Goal: Transaction & Acquisition: Purchase product/service

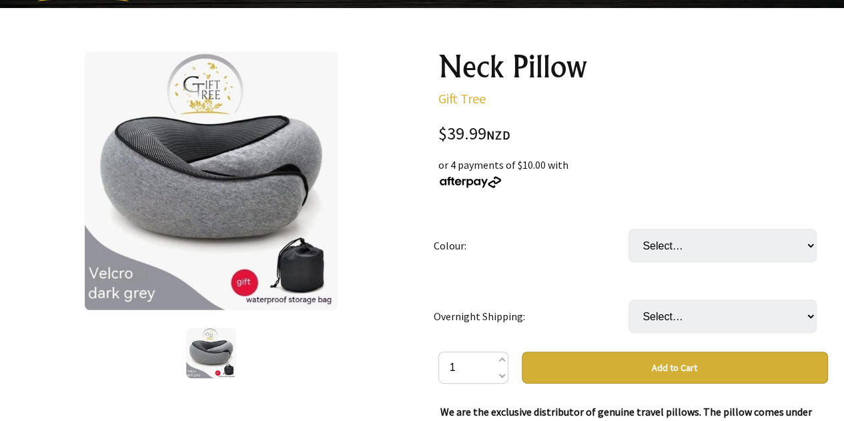
scroll to position [155, 0]
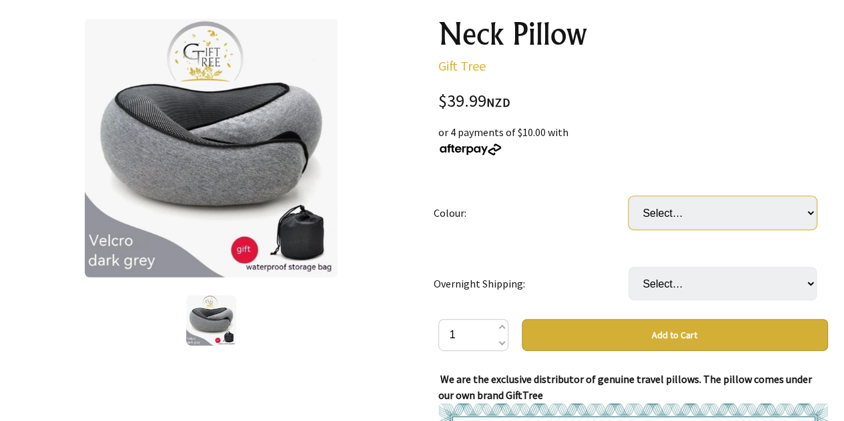
click at [760, 207] on select "Select… Navy Blue (Velcro style) Black (Velcro style) Yellow (Buckle style) Gra…" at bounding box center [722, 212] width 188 height 33
select select "Gray (Most Popular) (Velcro style)"
click at [628, 196] on select "Select… Navy Blue (Velcro style) Black (Velcro style) Yellow (Buckle style) Gra…" at bounding box center [722, 212] width 188 height 33
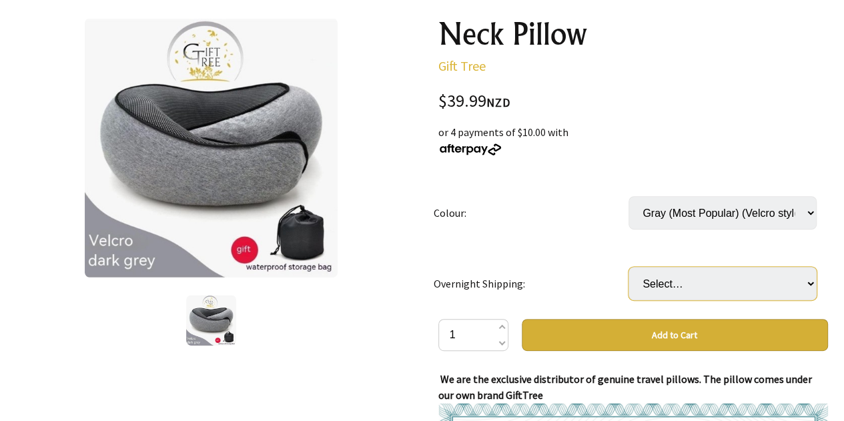
click at [702, 271] on select "Select… No Yes (+ $11.99)" at bounding box center [722, 283] width 188 height 33
select select "No"
click at [628, 267] on select "Select… No Yes (+ $11.99)" at bounding box center [722, 283] width 188 height 33
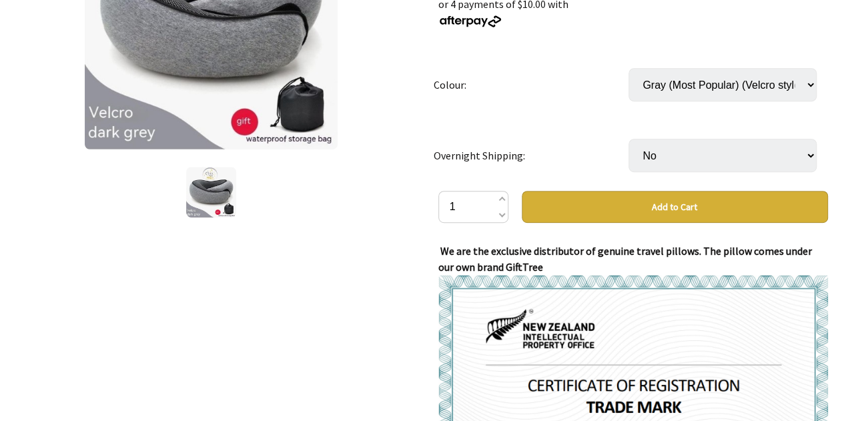
click at [620, 205] on button "Add to Cart" at bounding box center [674, 207] width 306 height 32
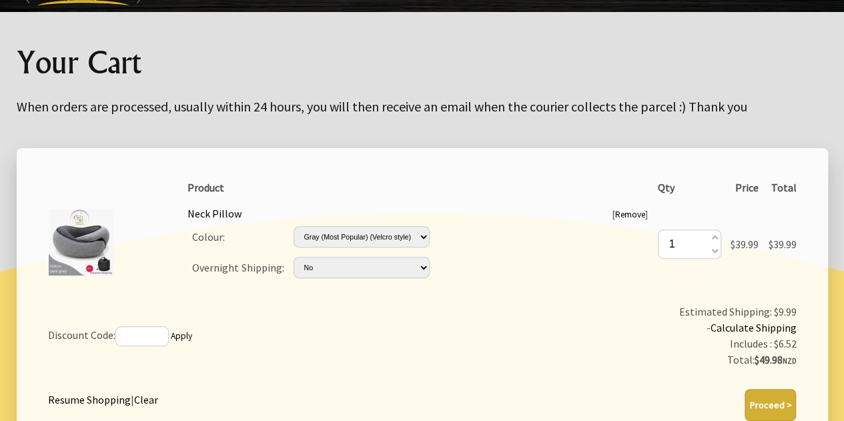
scroll to position [129, 0]
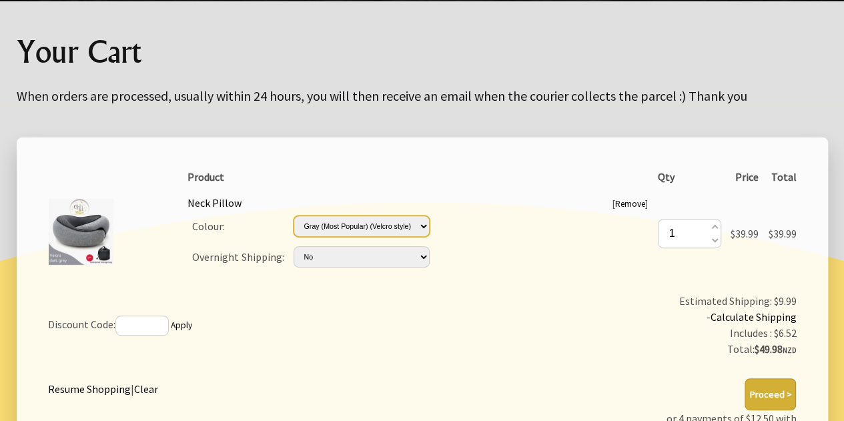
click at [421, 225] on select "Please Select… Navy Blue (Velcro style) Black (Velcro style) Yellow (Buckle sty…" at bounding box center [361, 225] width 136 height 21
click at [293, 215] on select "Please Select… Navy Blue (Velcro style) Black (Velcro style) Yellow (Buckle sty…" at bounding box center [361, 225] width 136 height 21
click at [416, 225] on select "Please Select… Navy Blue (Velcro style) Black (Velcro style) Yellow (Buckle sty…" at bounding box center [361, 225] width 136 height 21
select select "Gray (Most Popular) (Velcro style)"
click at [293, 215] on select "Please Select… Navy Blue (Velcro style) Black (Velcro style) Yellow (Buckle sty…" at bounding box center [361, 225] width 136 height 21
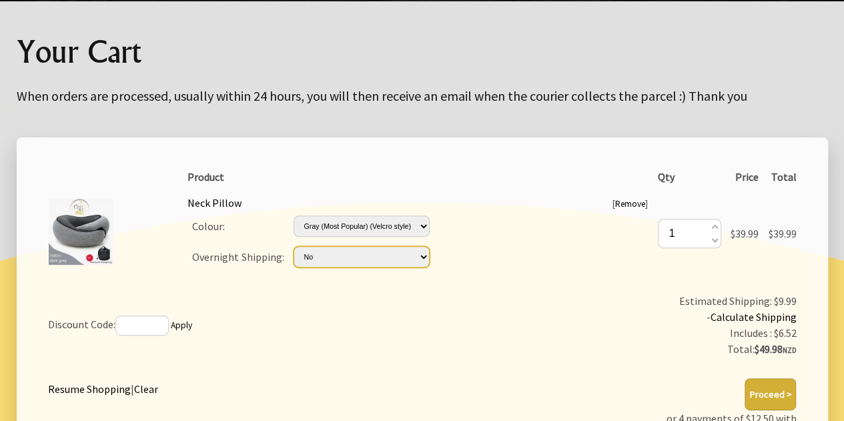
click at [415, 257] on select "Please Select… No Yes (+ $11.99)" at bounding box center [361, 256] width 136 height 21
click at [293, 246] on select "Please Select… No Yes (+ $11.99)" at bounding box center [361, 256] width 136 height 21
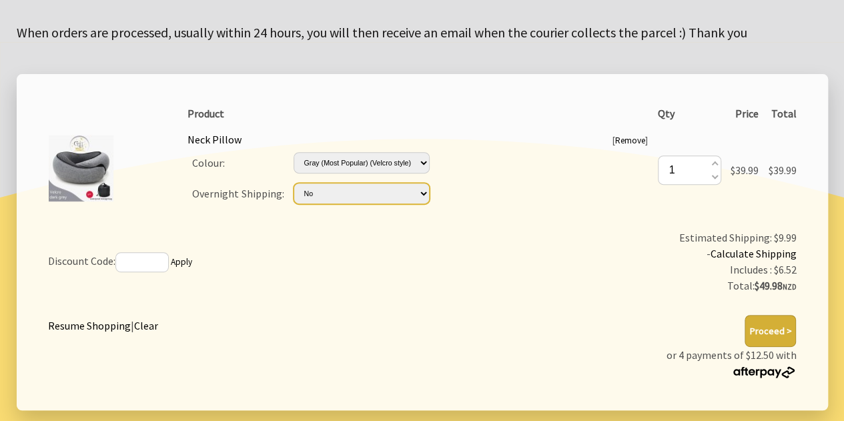
scroll to position [194, 0]
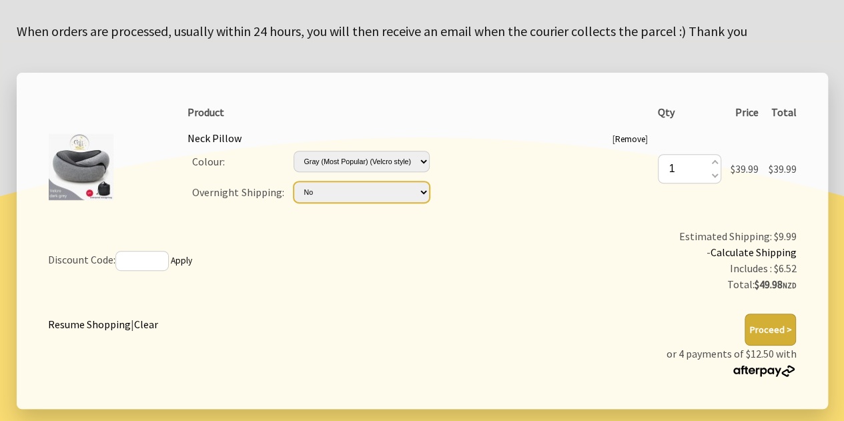
click at [420, 193] on select "Please Select… No Yes (+ $11.99)" at bounding box center [361, 191] width 136 height 21
select select "Yes"
click at [293, 181] on select "Please Select… No Yes (+ $11.99)" at bounding box center [361, 191] width 136 height 21
click at [413, 187] on select "Please Select… No Yes (+ $11.99)" at bounding box center [361, 191] width 136 height 21
select select "No"
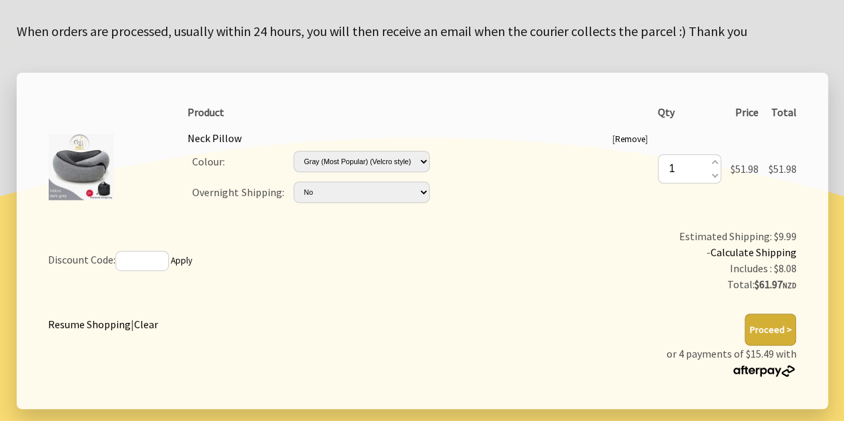
click at [293, 181] on select "Please Select… No Yes (+ $11.99)" at bounding box center [361, 191] width 136 height 21
click at [606, 282] on div "Total: $49.98 NZD" at bounding box center [629, 284] width 333 height 17
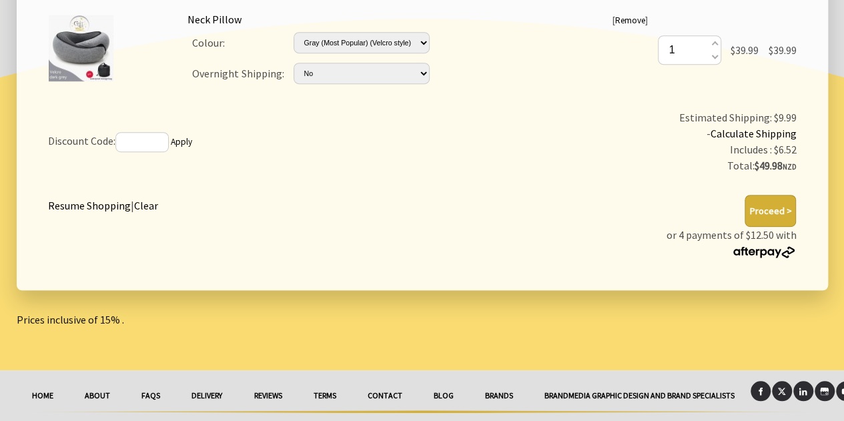
scroll to position [314, 0]
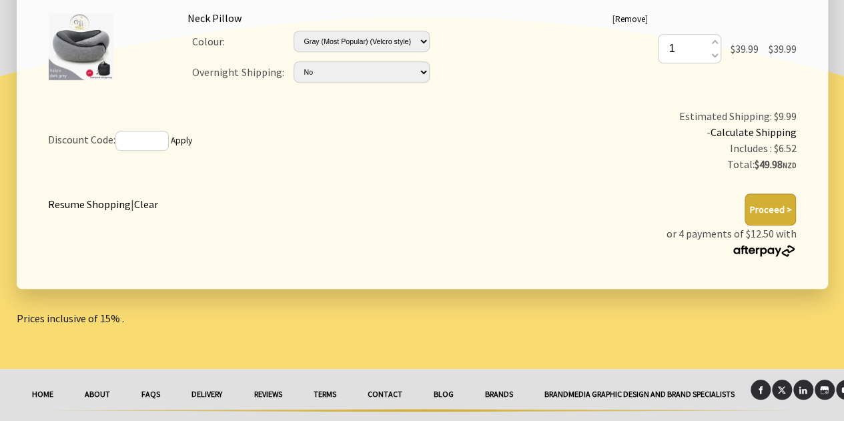
click at [770, 205] on button "Proceed >" at bounding box center [769, 209] width 51 height 32
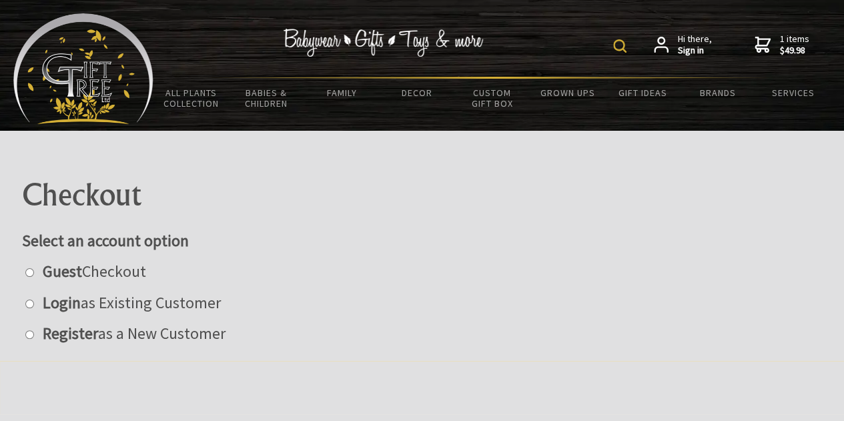
click at [28, 271] on input "radio" at bounding box center [29, 272] width 9 height 9
radio input "true"
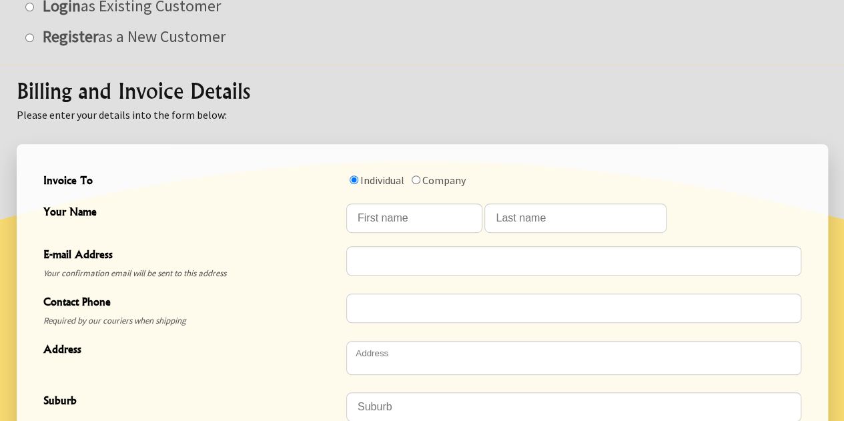
scroll to position [297, 0]
click at [427, 226] on input "Your Name" at bounding box center [414, 217] width 136 height 29
type input "Karen"
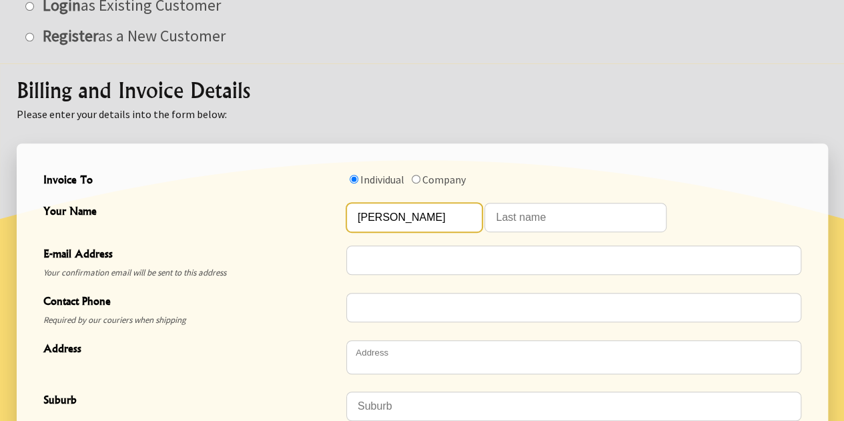
type input "McNicholl"
type input "graemeandkaren@xtra.co.nz"
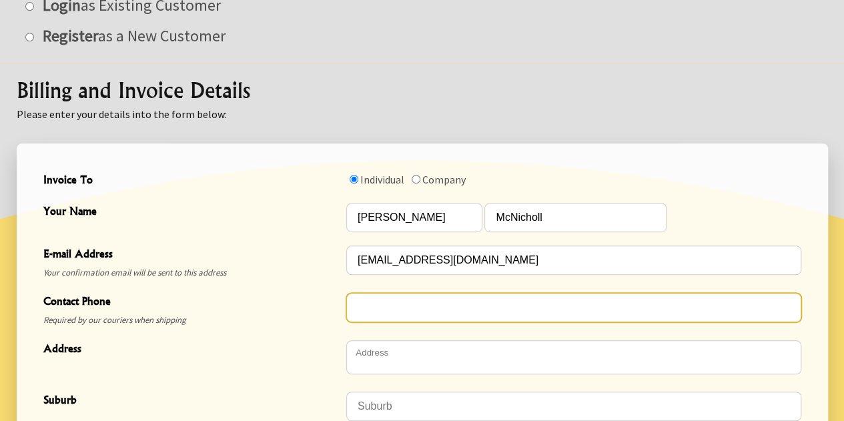
type input "0211551952"
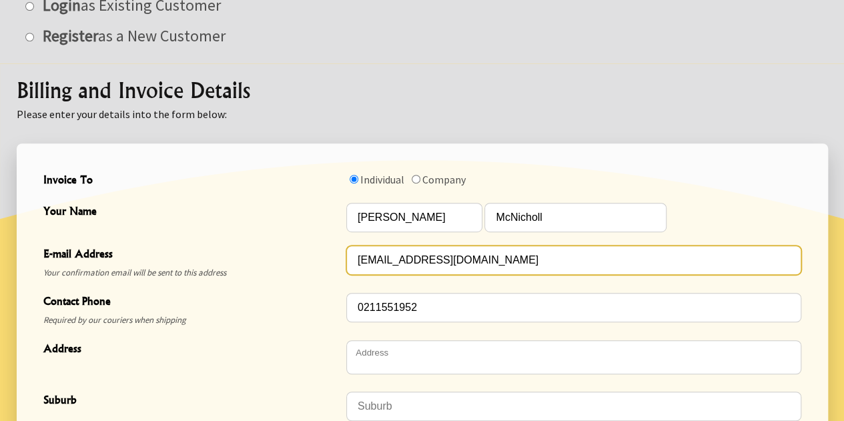
drag, startPoint x: 521, startPoint y: 263, endPoint x: 258, endPoint y: 310, distance: 267.6
click at [258, 310] on form "2 2025-08-28T10:04:02.184Z 0 Invoice To Individual Company Your Name Karen McNi…" at bounding box center [422, 381] width 811 height 477
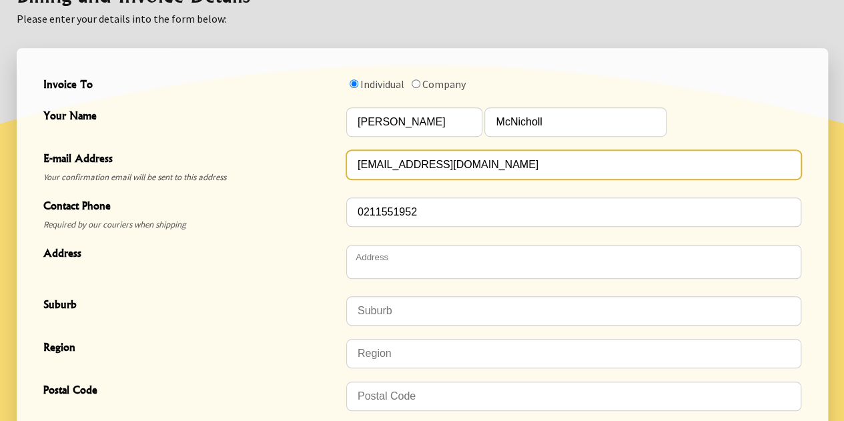
scroll to position [398, 0]
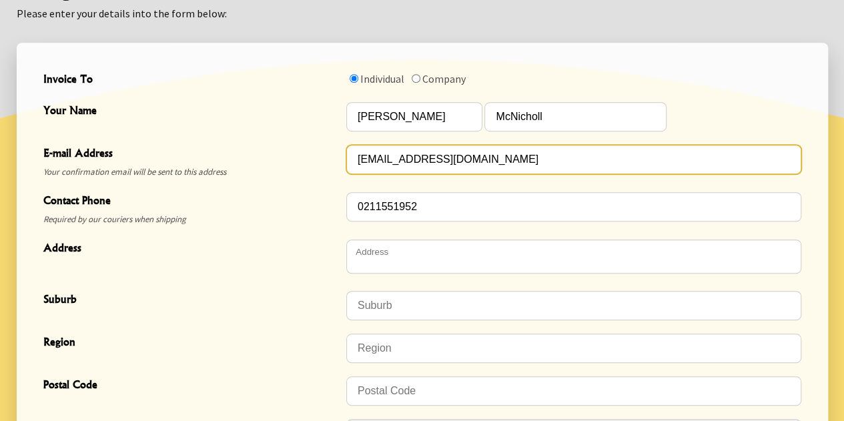
type input "mck@cashmere.school.nz"
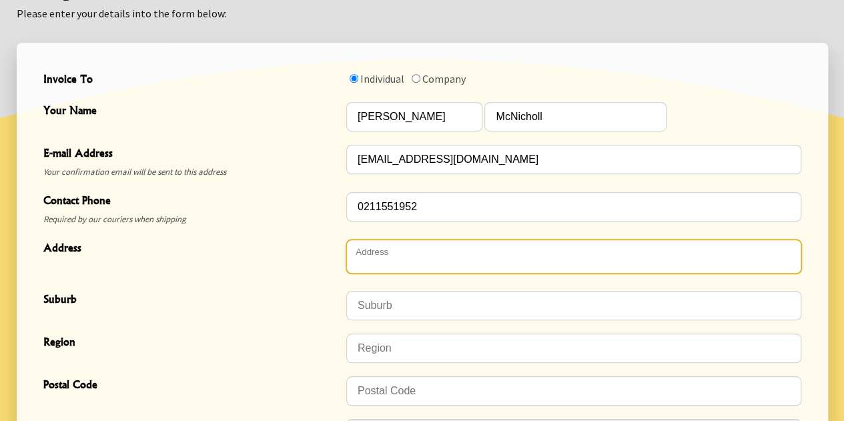
click at [373, 251] on textarea "Address" at bounding box center [573, 256] width 455 height 34
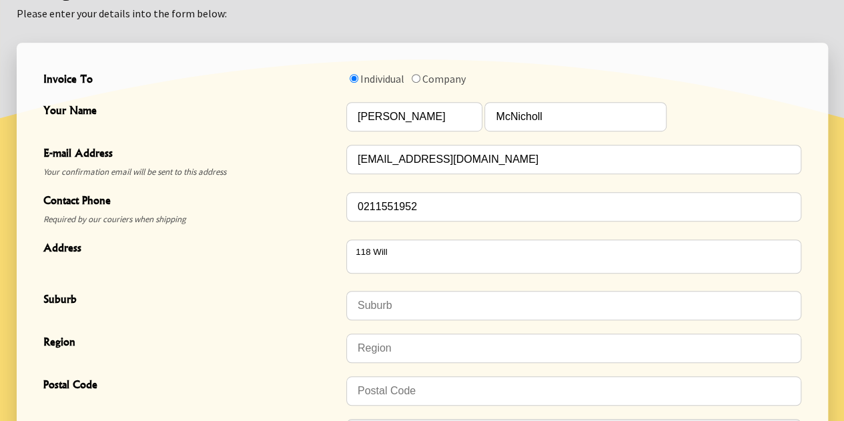
type textarea "[STREET_ADDRESS][PERSON_NAME]"
type input "Halswell"
type input "[GEOGRAPHIC_DATA]"
type input "8025"
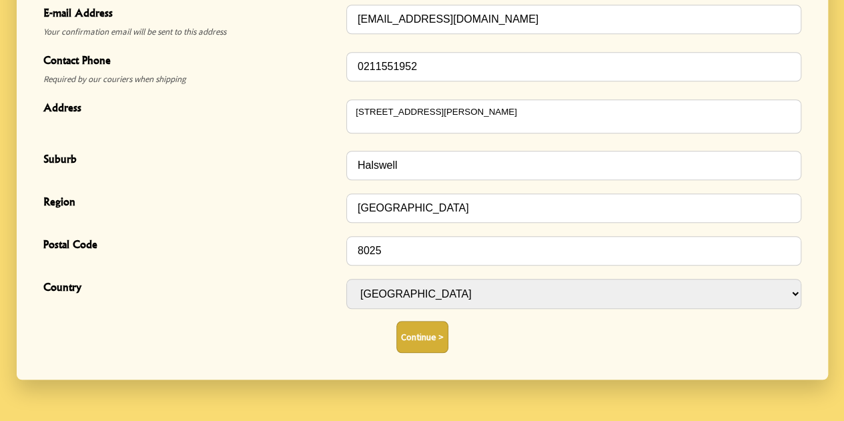
scroll to position [590, 0]
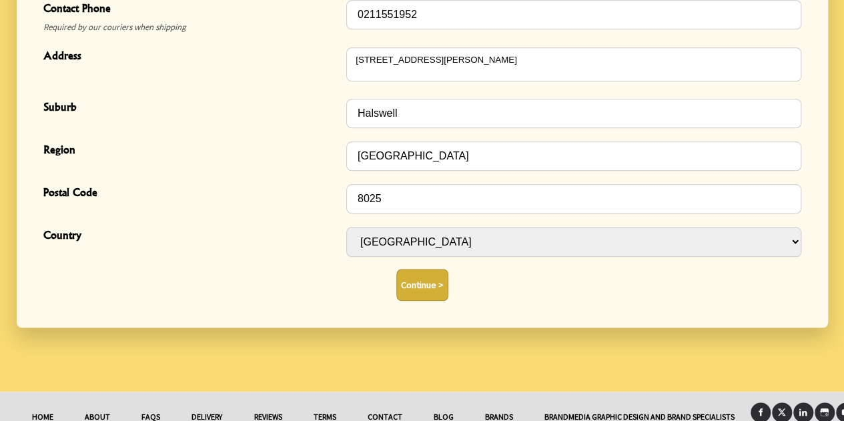
click at [427, 282] on button "Continue >" at bounding box center [422, 285] width 52 height 32
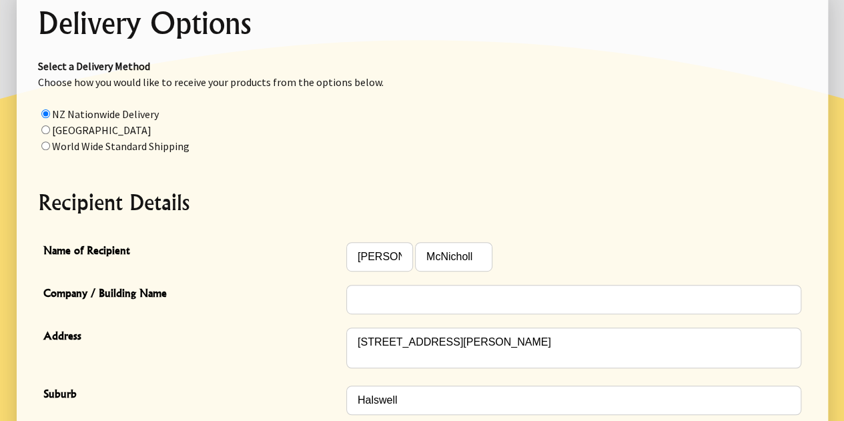
scroll to position [243, 0]
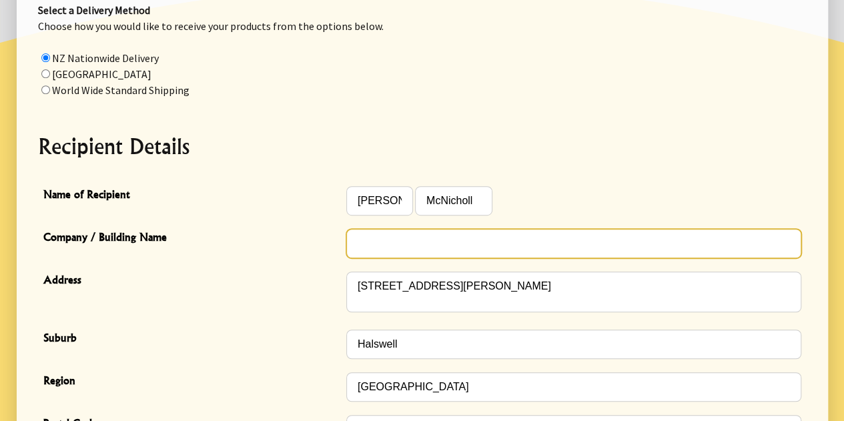
click at [403, 247] on input "Company / Building Name" at bounding box center [573, 243] width 455 height 29
type input "C/- [GEOGRAPHIC_DATA]"
drag, startPoint x: 513, startPoint y: 246, endPoint x: 307, endPoint y: 209, distance: 210.1
click at [307, 209] on oncord-ajaxregion "Delivery Options Select a Delivery Method Choose how you would like to receive …" at bounding box center [422, 258] width 768 height 614
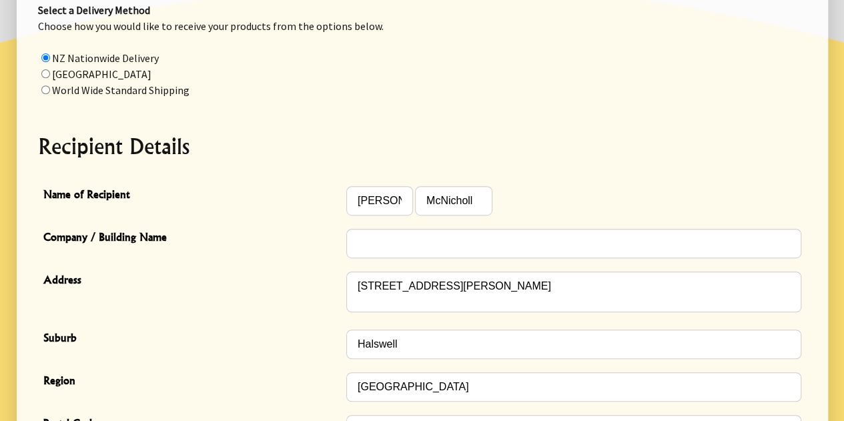
click at [308, 299] on div "Address" at bounding box center [194, 293] width 303 height 47
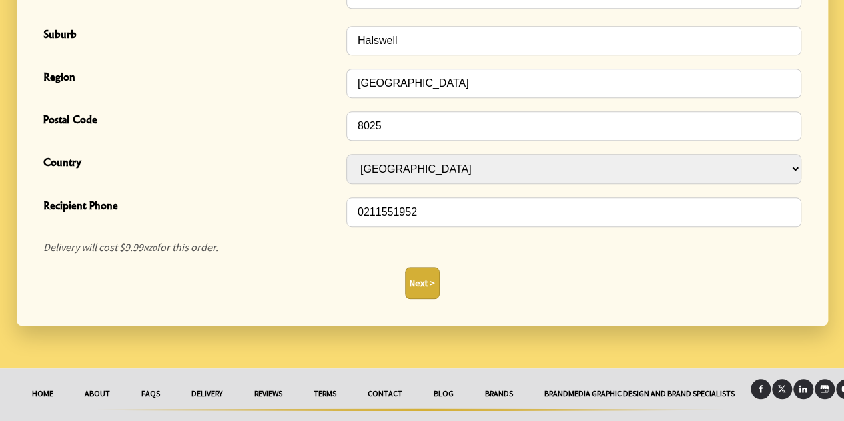
scroll to position [574, 0]
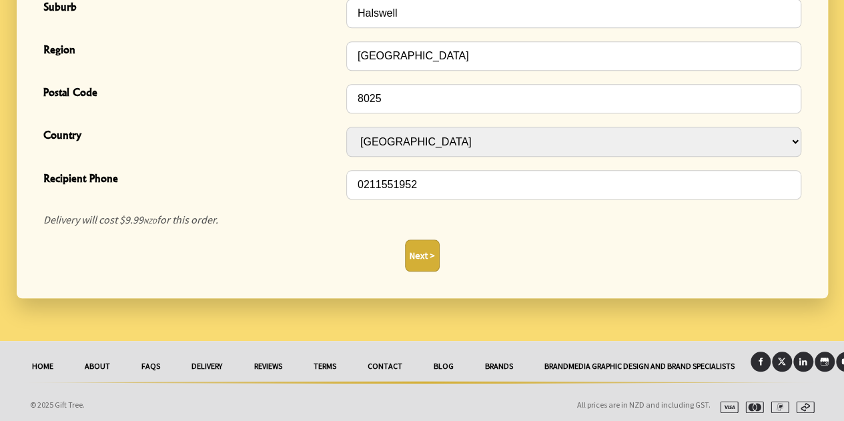
click at [429, 255] on button "Next >" at bounding box center [422, 255] width 35 height 32
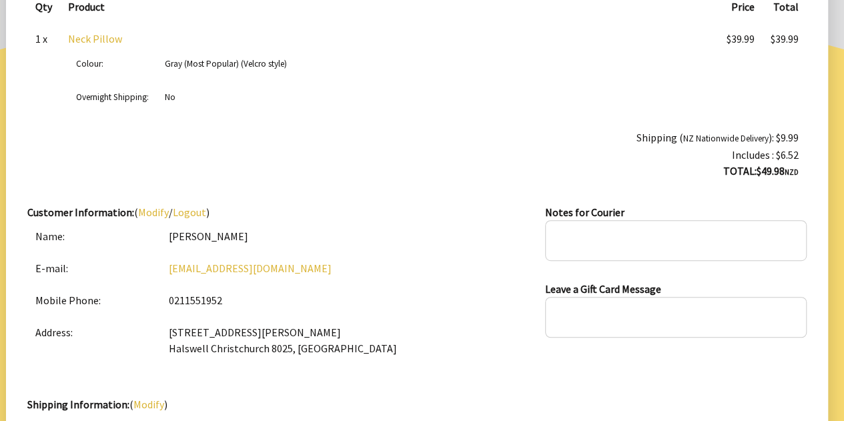
scroll to position [243, 0]
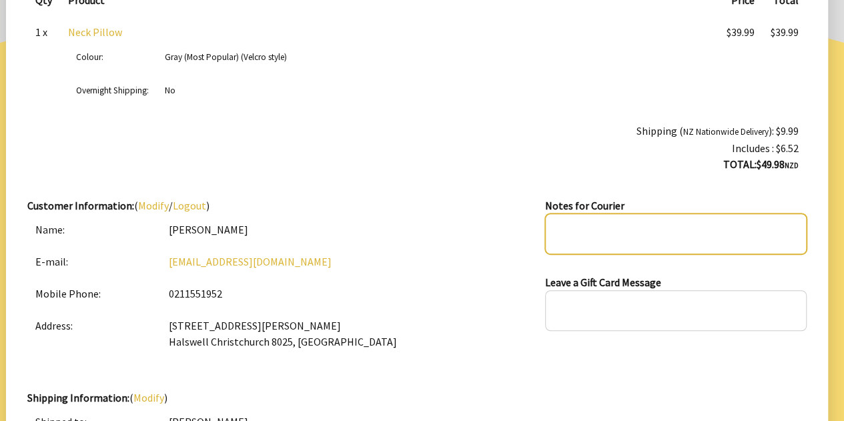
click at [591, 223] on textarea at bounding box center [675, 233] width 261 height 41
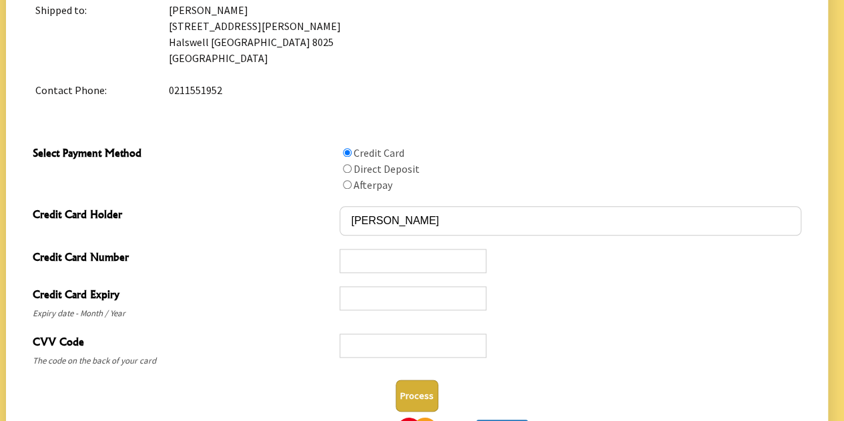
scroll to position [656, 0]
type textarea "Please tuck into garden by the front door"
click at [361, 301] on div at bounding box center [412, 297] width 147 height 24
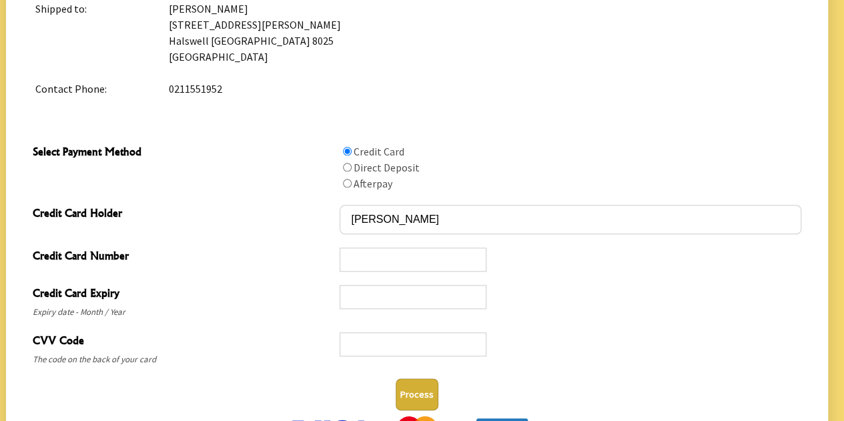
scroll to position [799, 0]
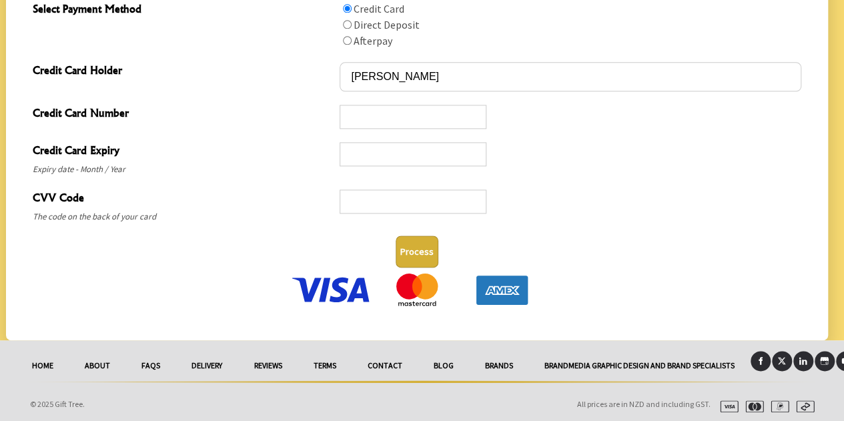
click at [331, 290] on img at bounding box center [330, 289] width 83 height 33
click at [351, 289] on img at bounding box center [330, 289] width 83 height 33
click at [335, 275] on img at bounding box center [330, 289] width 83 height 33
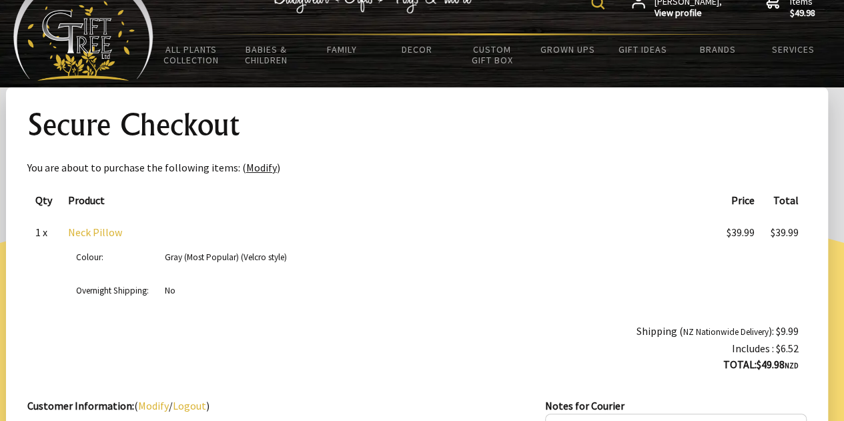
scroll to position [0, 0]
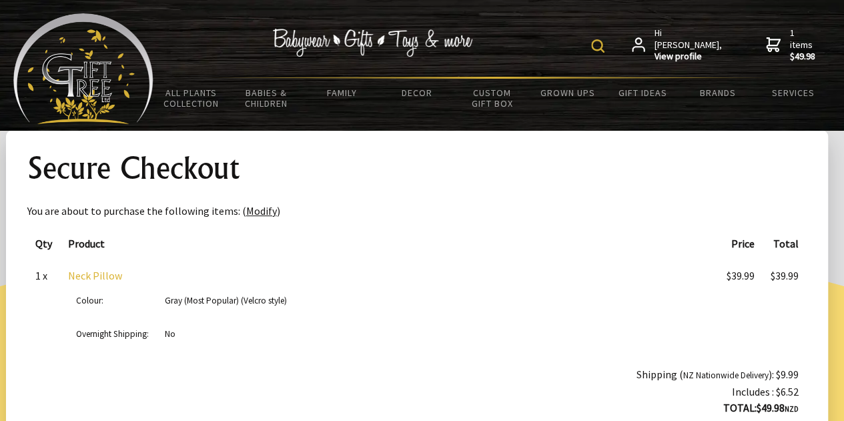
click at [791, 51] on strong "$49.98" at bounding box center [803, 57] width 27 height 12
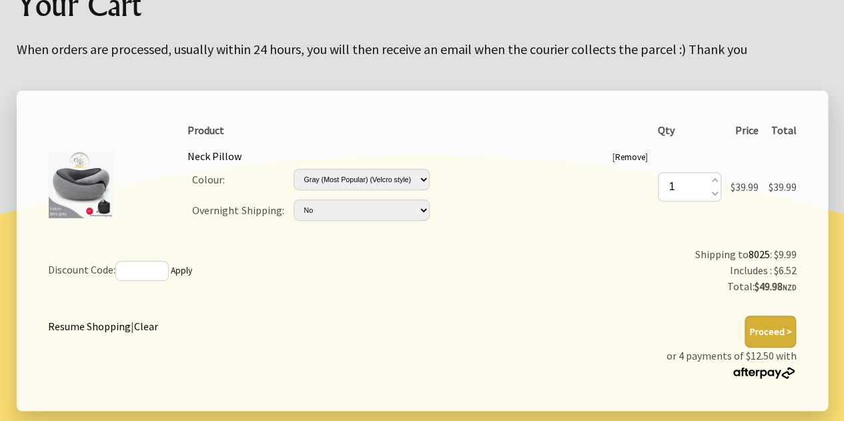
scroll to position [265, 0]
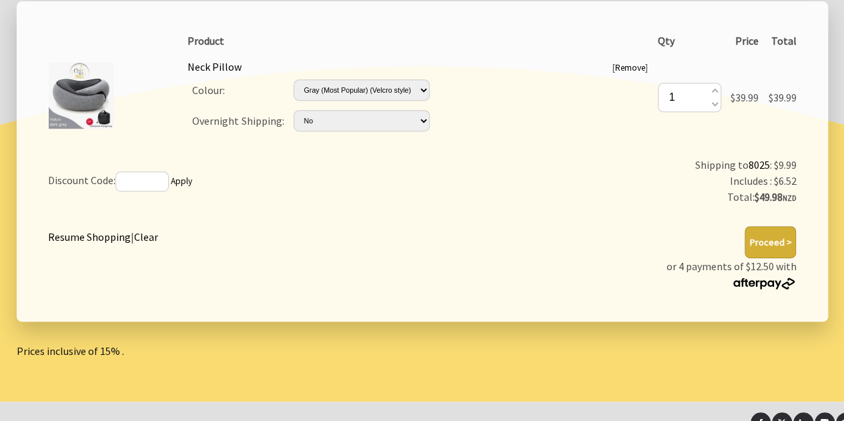
click at [768, 244] on button "Proceed >" at bounding box center [769, 242] width 51 height 32
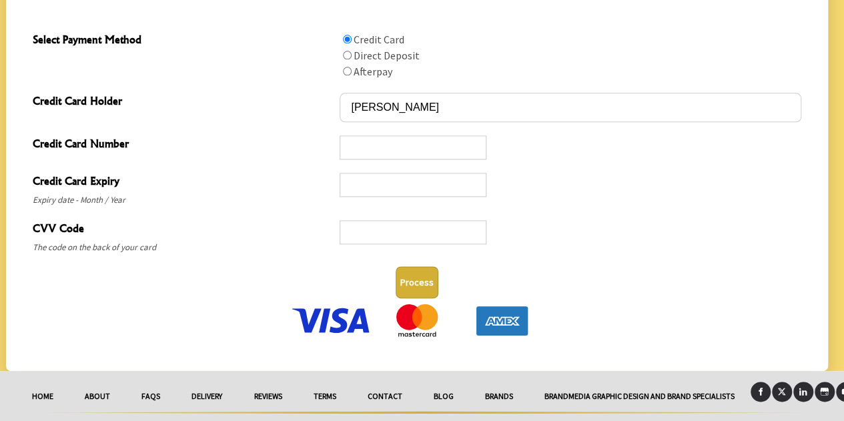
scroll to position [799, 0]
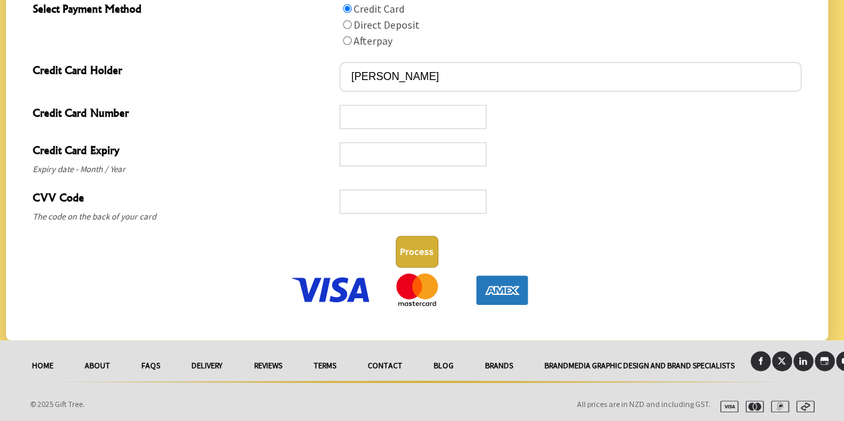
click at [331, 285] on img at bounding box center [330, 289] width 83 height 33
click at [291, 197] on span "CVV Code" at bounding box center [183, 198] width 301 height 19
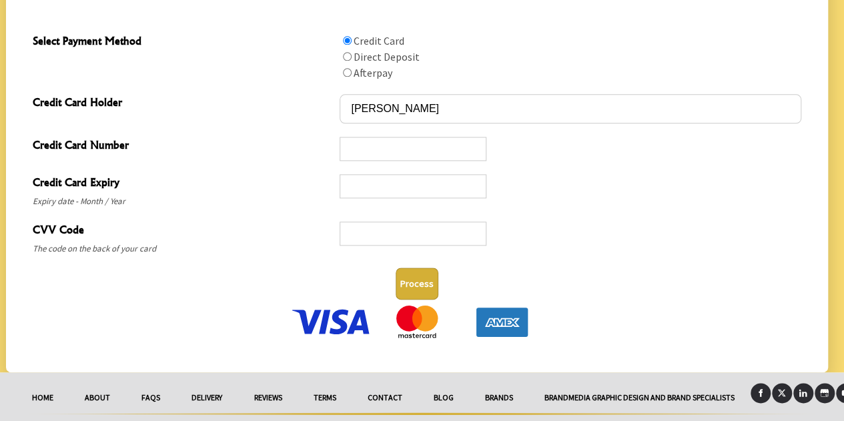
click at [425, 223] on div at bounding box center [412, 233] width 147 height 24
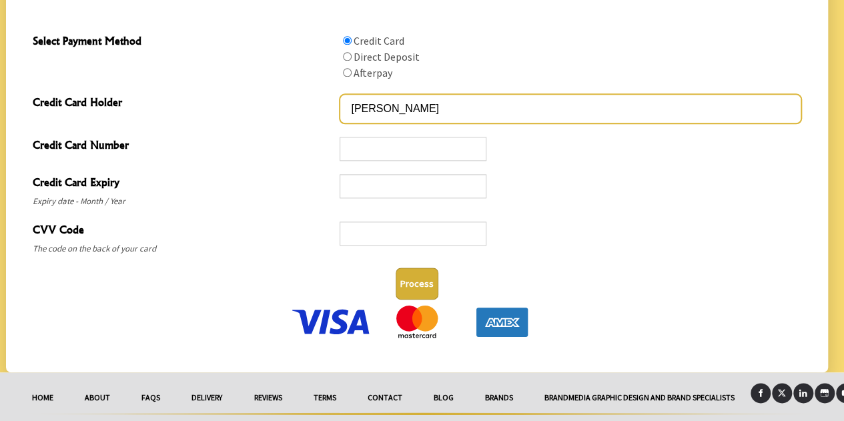
click at [483, 103] on input "KAREN MCNICHOLL" at bounding box center [569, 108] width 461 height 29
click at [390, 105] on input "KAREN MCNICHOLL" at bounding box center [569, 108] width 461 height 29
drag, startPoint x: 385, startPoint y: 105, endPoint x: 360, endPoint y: 105, distance: 25.3
click at [360, 105] on input "KAREN MCNICHOLL" at bounding box center [569, 108] width 461 height 29
type input "K L MCNICHOLL"
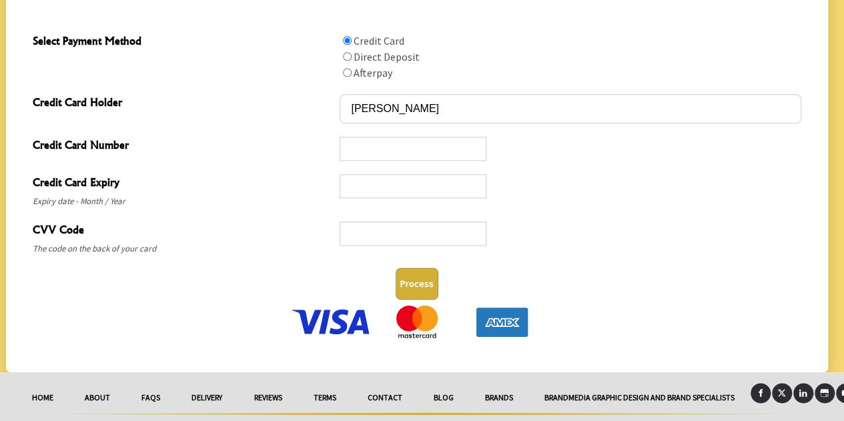
click at [604, 220] on div at bounding box center [569, 238] width 461 height 37
click at [415, 278] on button "Process" at bounding box center [416, 283] width 43 height 32
